Goal: Information Seeking & Learning: Learn about a topic

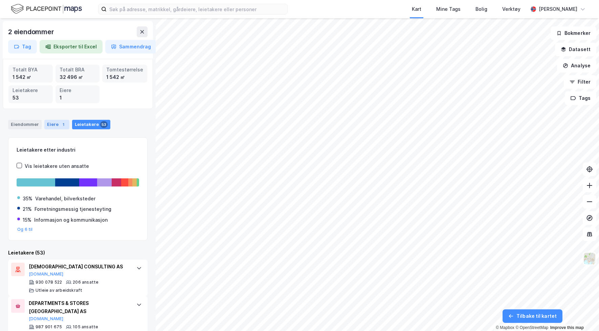
click at [62, 121] on div "1" at bounding box center [63, 124] width 7 height 7
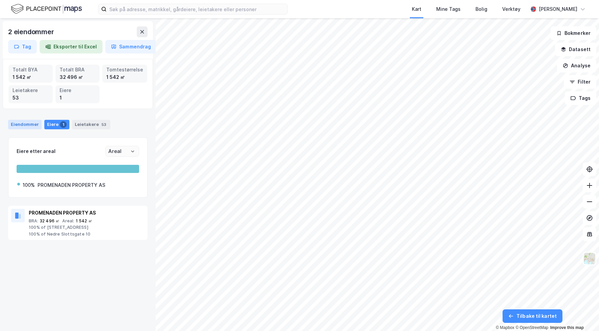
click at [24, 124] on div "Eiendommer" at bounding box center [25, 124] width 34 height 9
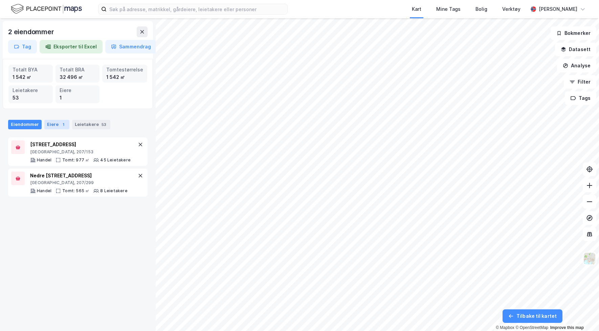
click at [58, 125] on div "Eiere 1" at bounding box center [56, 124] width 25 height 9
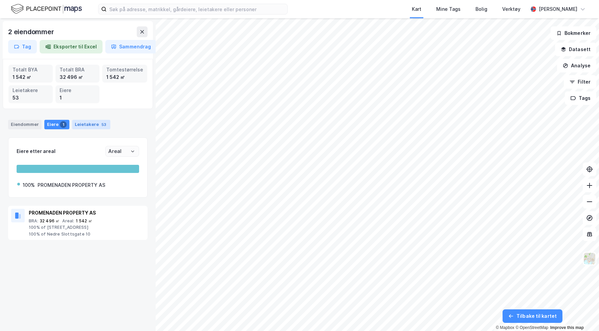
click at [79, 125] on div "Leietakere 53" at bounding box center [91, 124] width 38 height 9
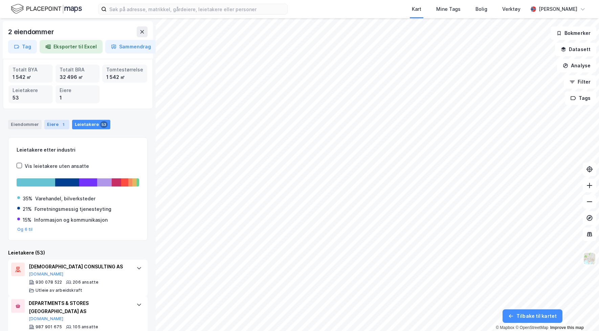
click at [54, 126] on div "Eiere 1" at bounding box center [56, 124] width 25 height 9
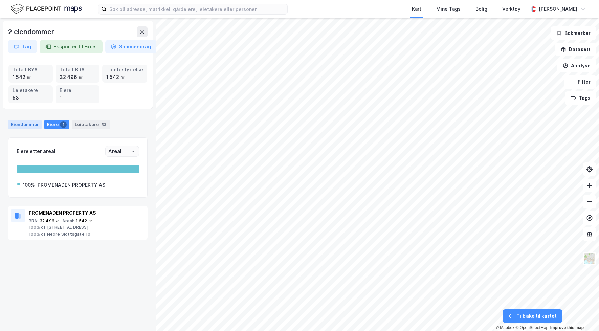
click at [27, 126] on div "Eiendommer" at bounding box center [25, 124] width 34 height 9
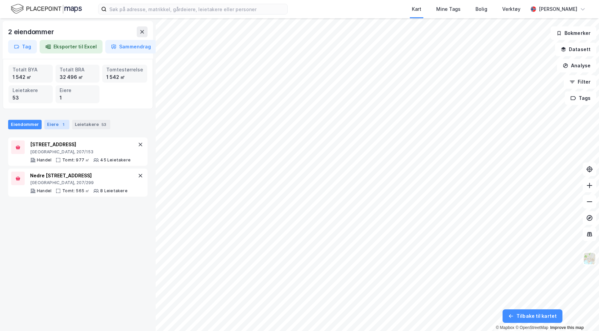
click at [52, 126] on div "Eiere 1" at bounding box center [56, 124] width 25 height 9
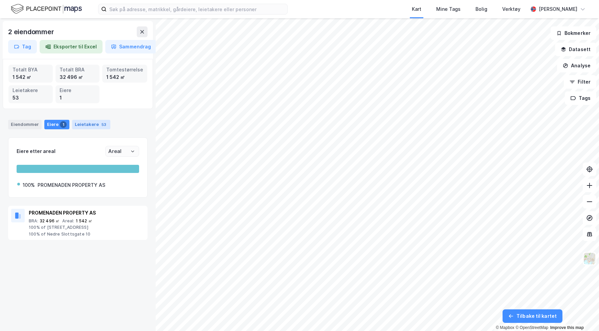
click at [70, 126] on div "Eiendommer Eiere 1 Leietakere 53" at bounding box center [77, 124] width 139 height 9
click at [80, 126] on div "Leietakere 53" at bounding box center [91, 124] width 38 height 9
